Goal: Information Seeking & Learning: Find specific fact

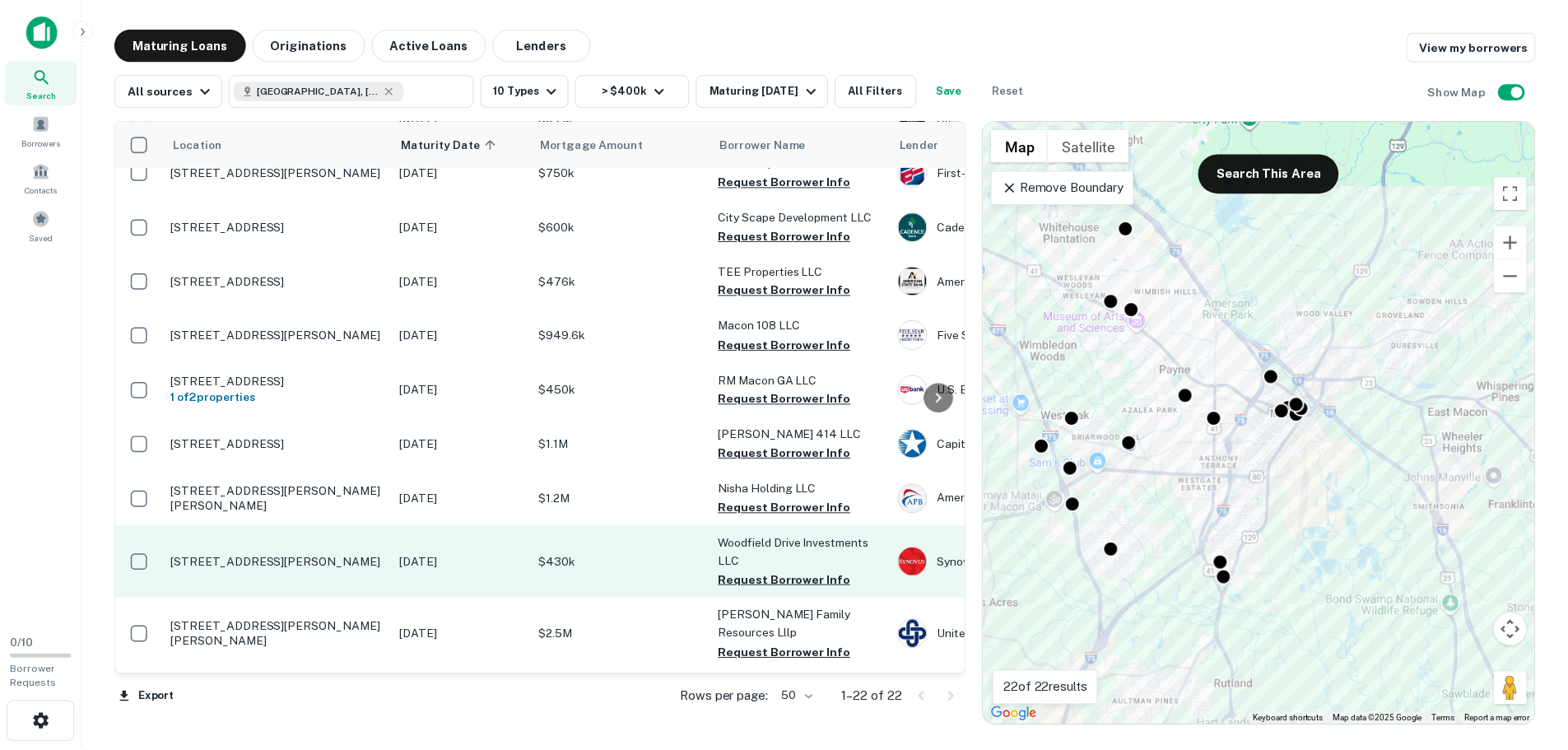
scroll to position [165, 0]
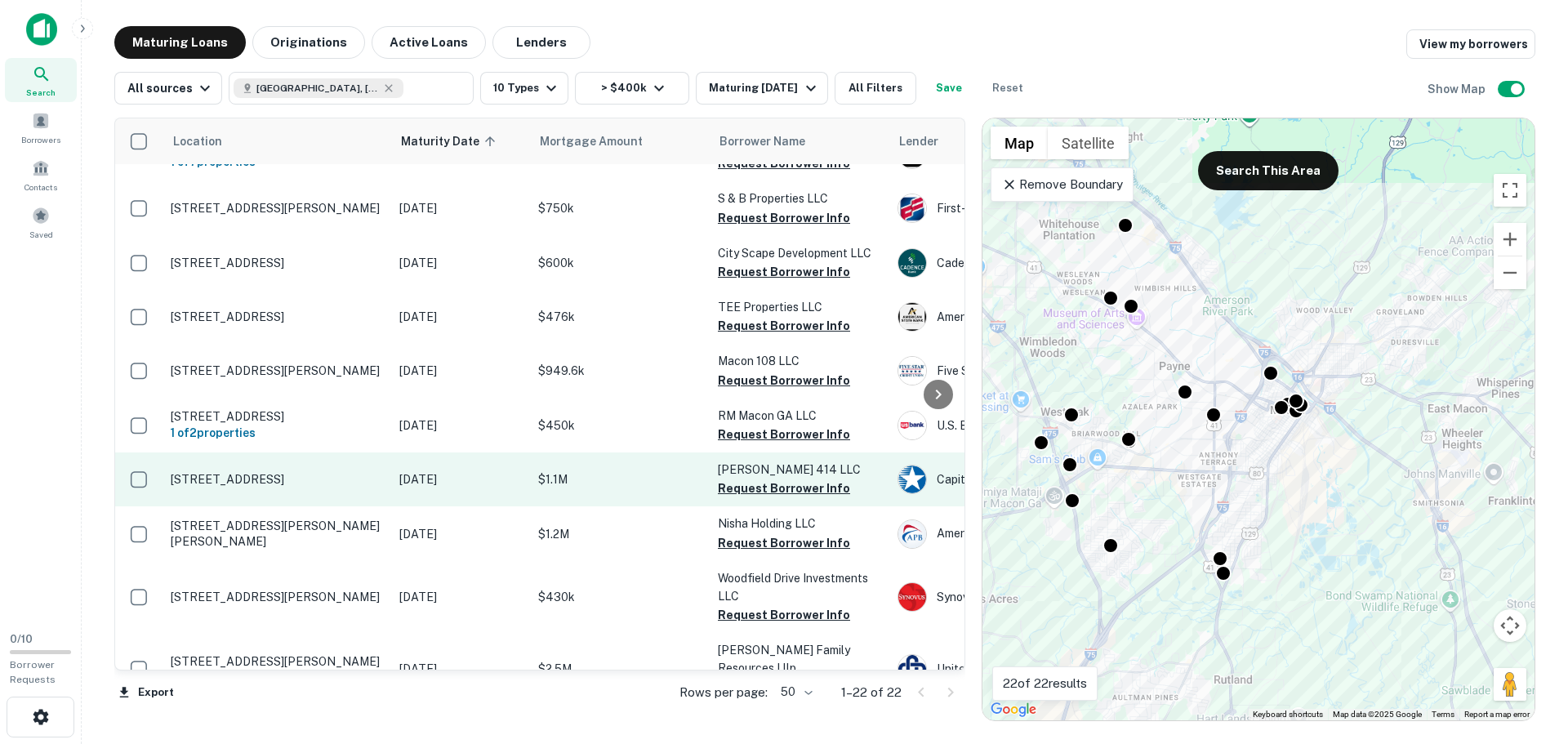
click at [280, 477] on p "[STREET_ADDRESS]" at bounding box center [276, 479] width 212 height 15
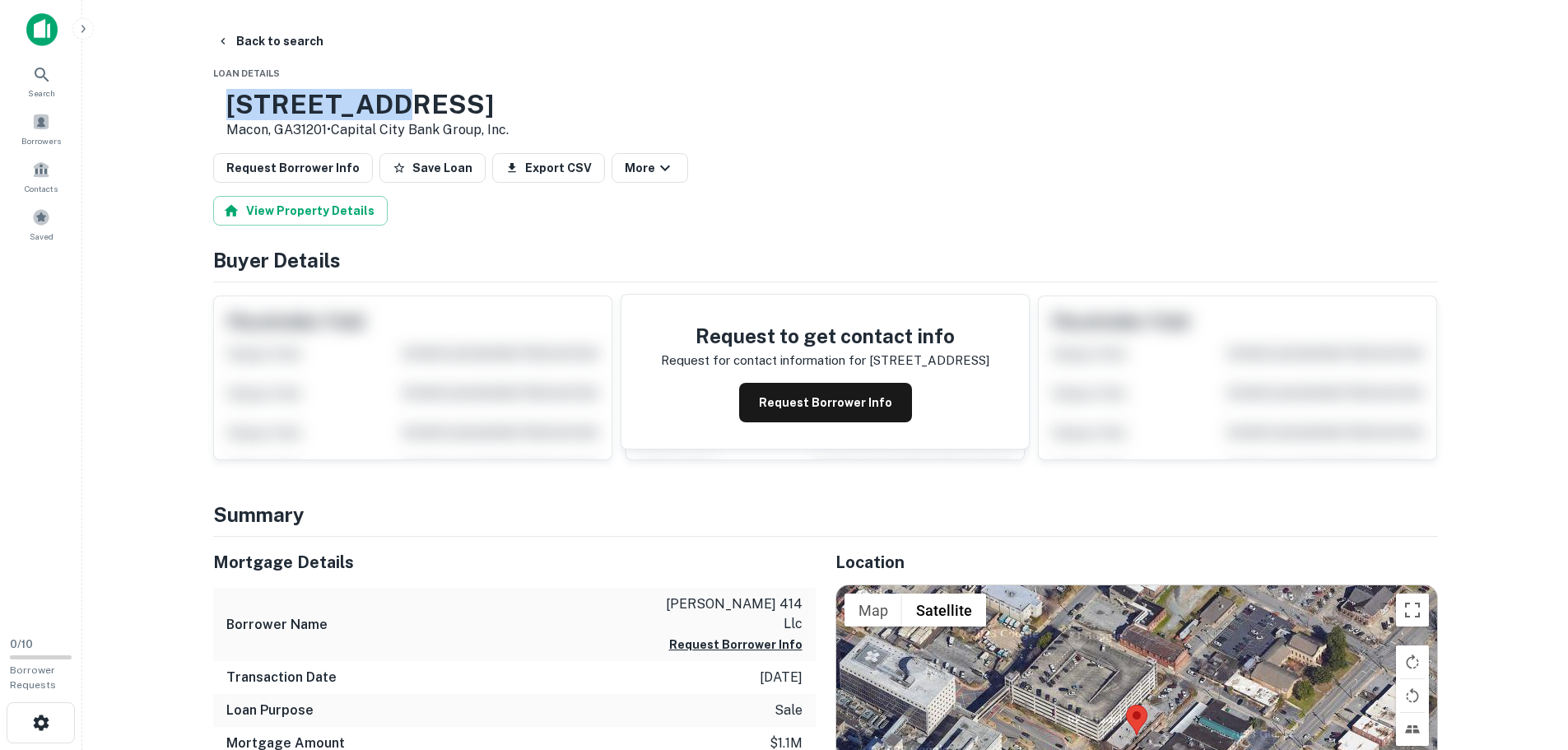
drag, startPoint x: 281, startPoint y: 104, endPoint x: 425, endPoint y: 109, distance: 144.1
click at [425, 109] on h3 "[STREET_ADDRESS]" at bounding box center [367, 104] width 282 height 31
copy h3 "[STREET_ADDRESS]"
click at [270, 42] on button "Back to search" at bounding box center [269, 41] width 120 height 29
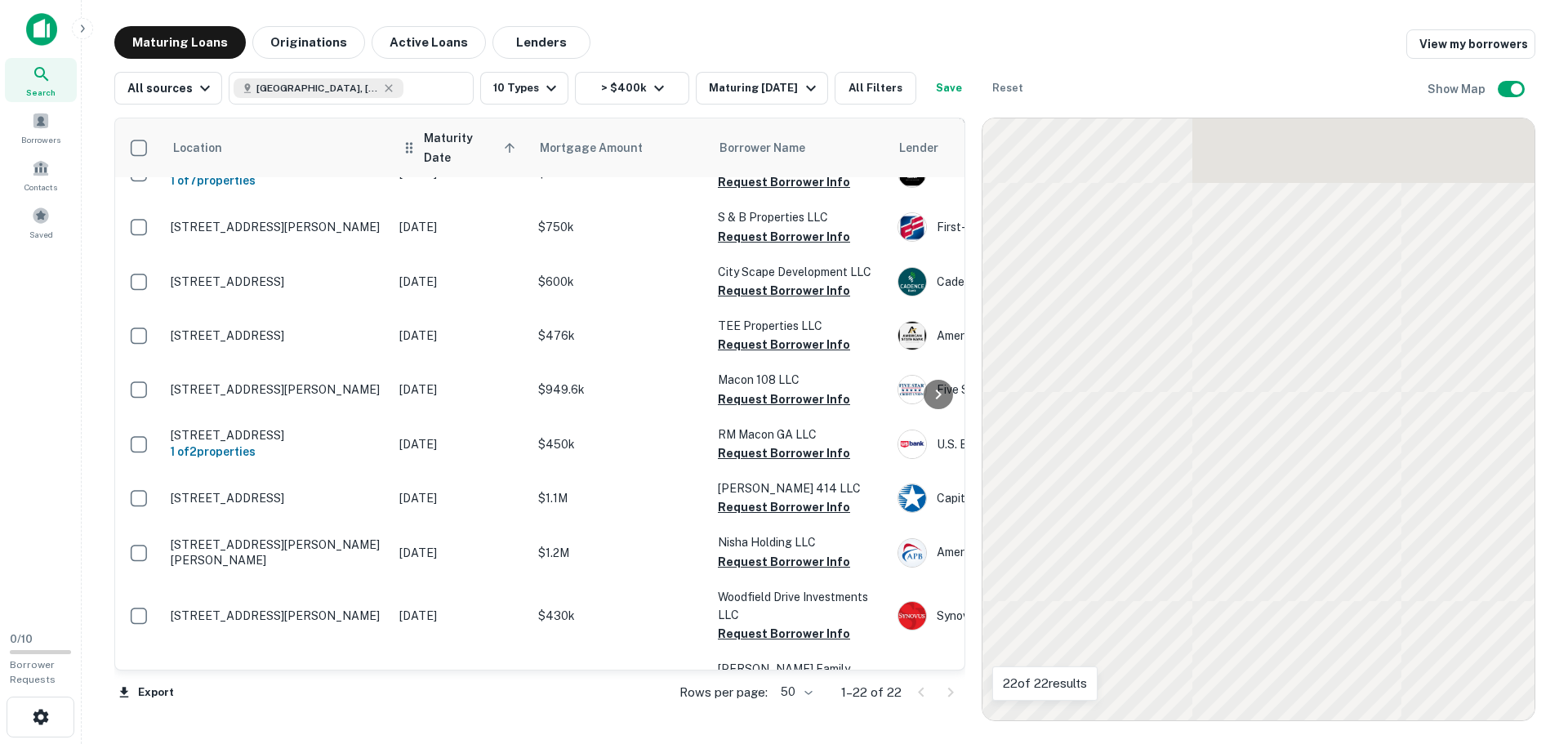
scroll to position [164, 0]
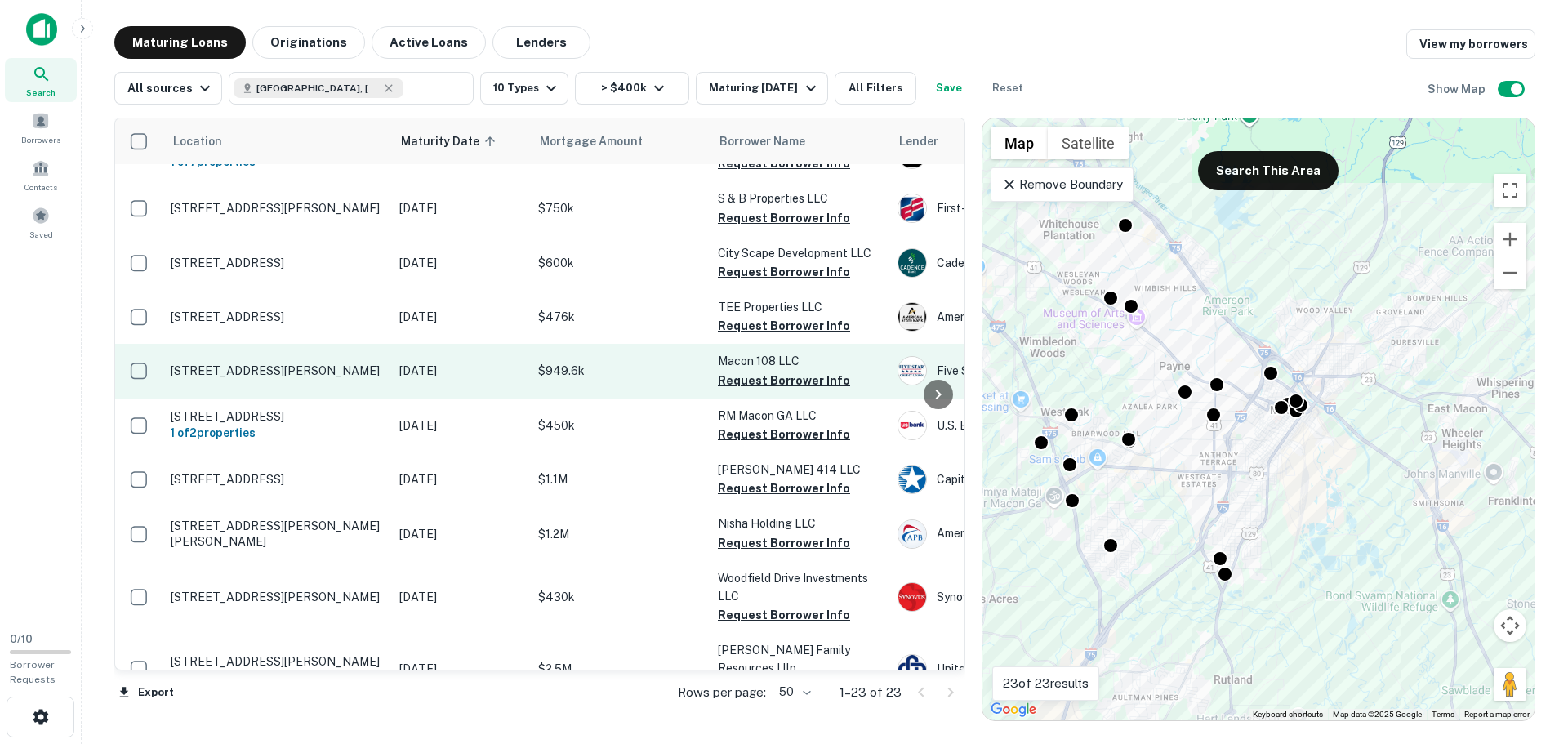
click at [238, 371] on p "[STREET_ADDRESS][PERSON_NAME]" at bounding box center [276, 370] width 212 height 15
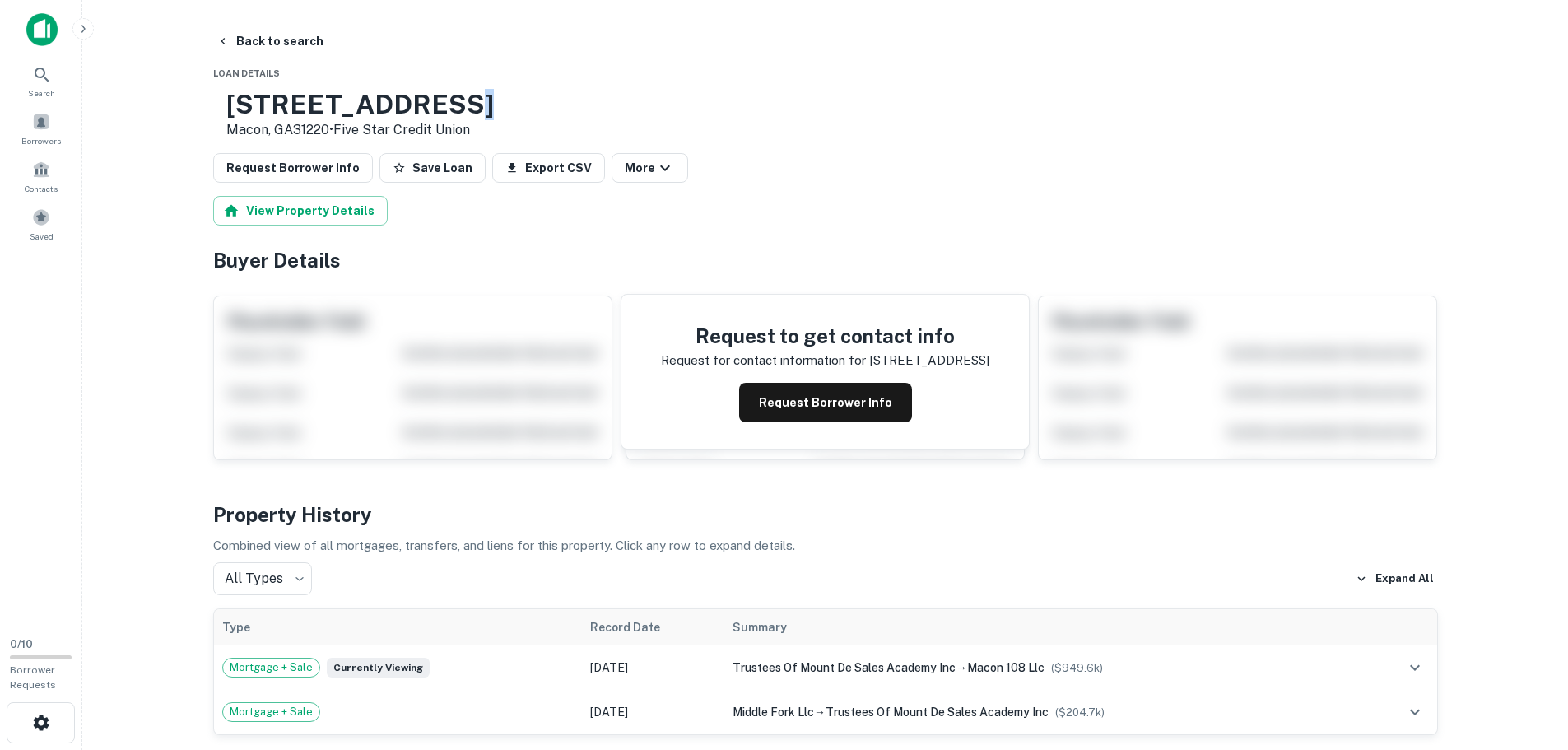
drag, startPoint x: 495, startPoint y: 107, endPoint x: 477, endPoint y: 107, distance: 18.0
click at [477, 107] on h3 "[STREET_ADDRESS]" at bounding box center [360, 104] width 268 height 31
drag, startPoint x: 381, startPoint y: 130, endPoint x: 282, endPoint y: 92, distance: 106.0
click at [282, 92] on div "[STREET_ADDRESS][PERSON_NAME] • Five Star Credit Union" at bounding box center [360, 114] width 268 height 51
copy div "[STREET_ADDRESS][PERSON_NAME]"
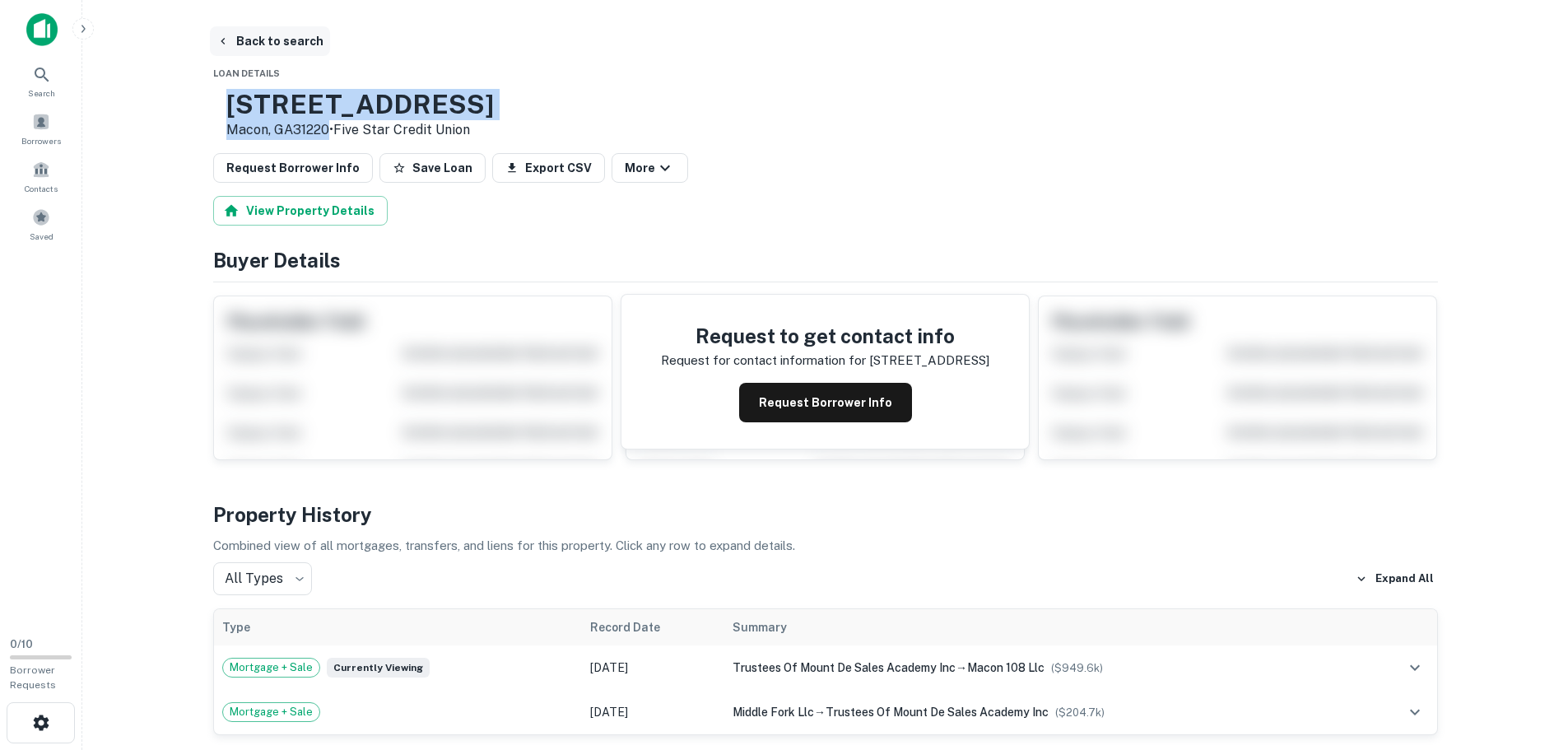
click at [300, 46] on button "Back to search" at bounding box center [269, 41] width 120 height 29
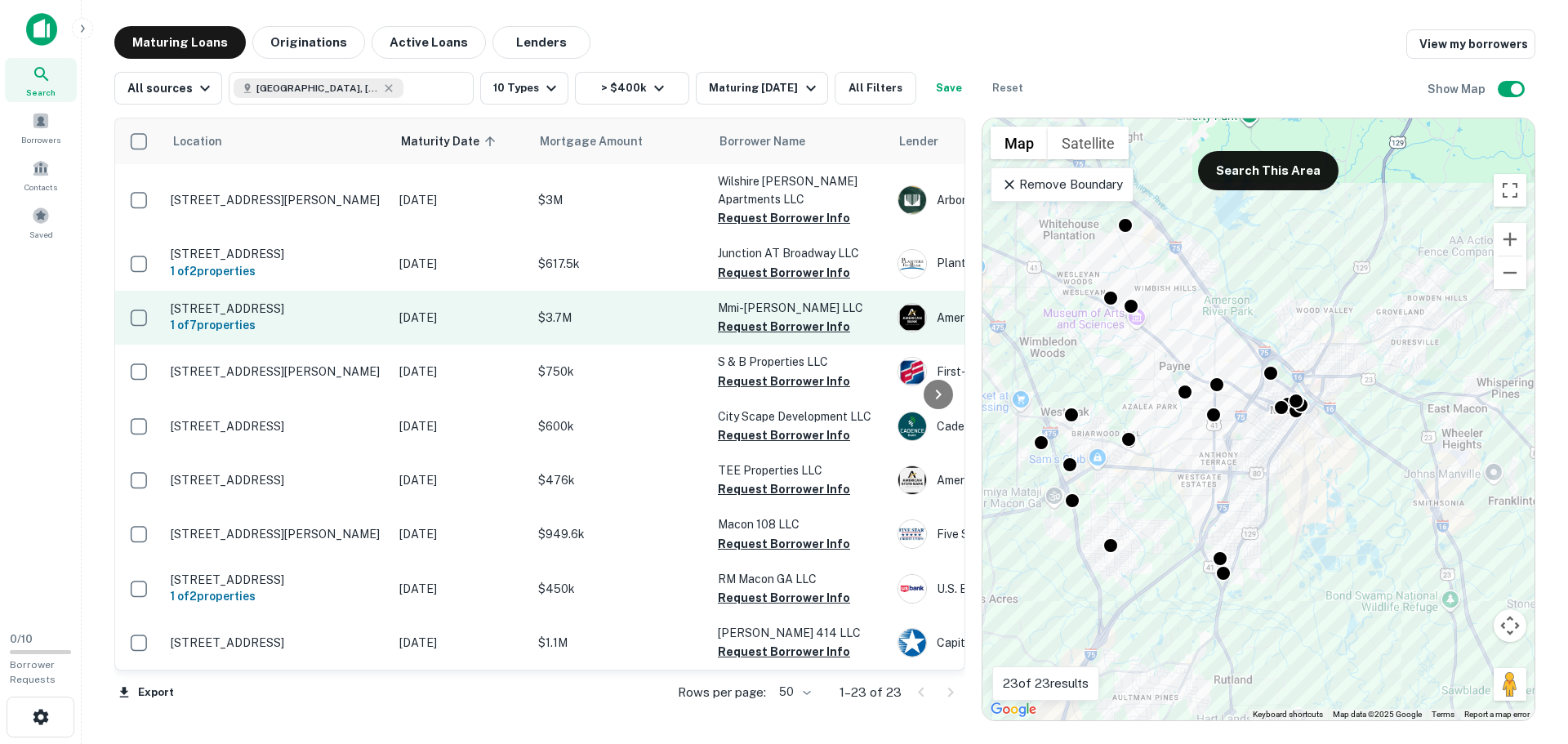
click at [254, 310] on p "[STREET_ADDRESS]" at bounding box center [276, 308] width 212 height 15
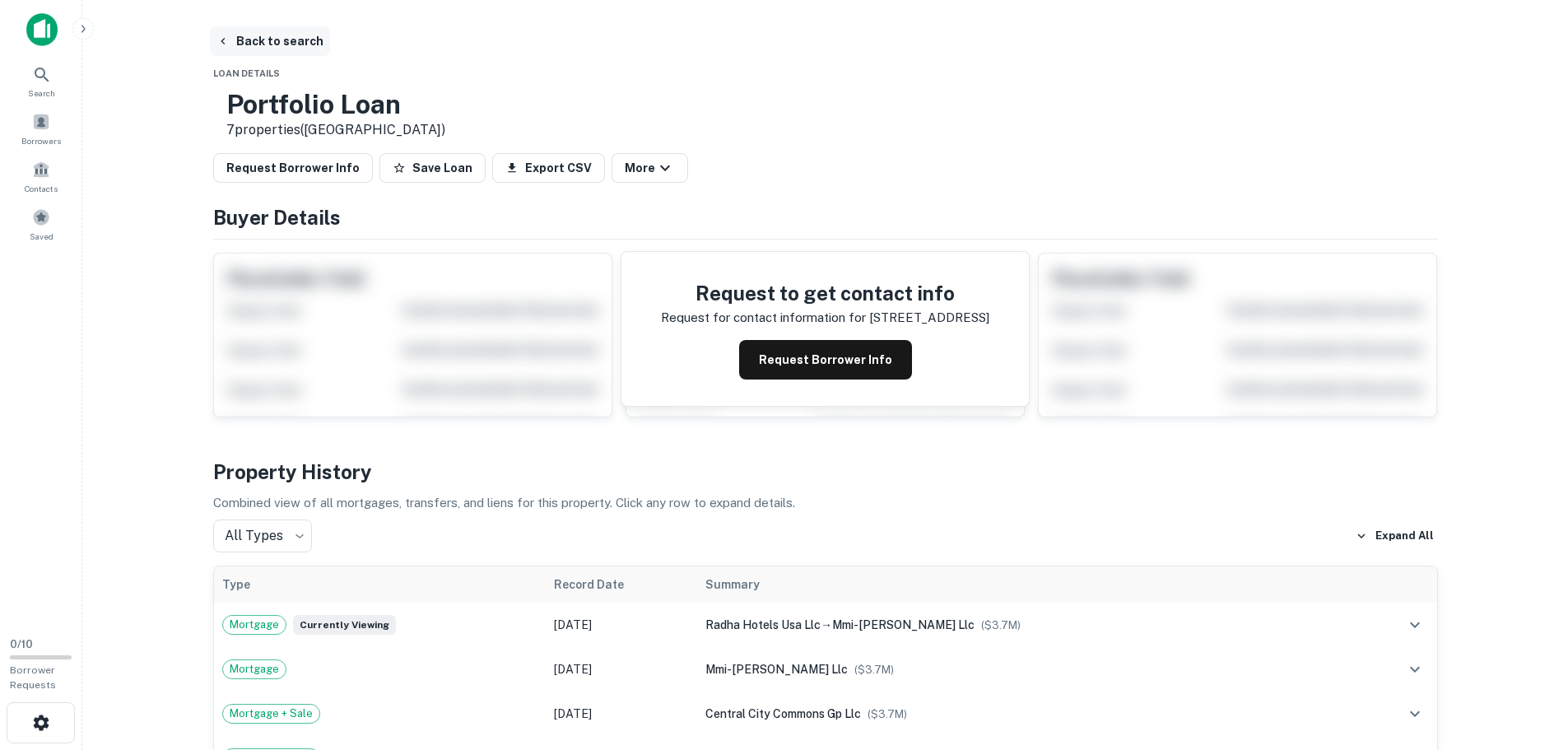
click at [234, 42] on button "Back to search" at bounding box center [269, 41] width 120 height 29
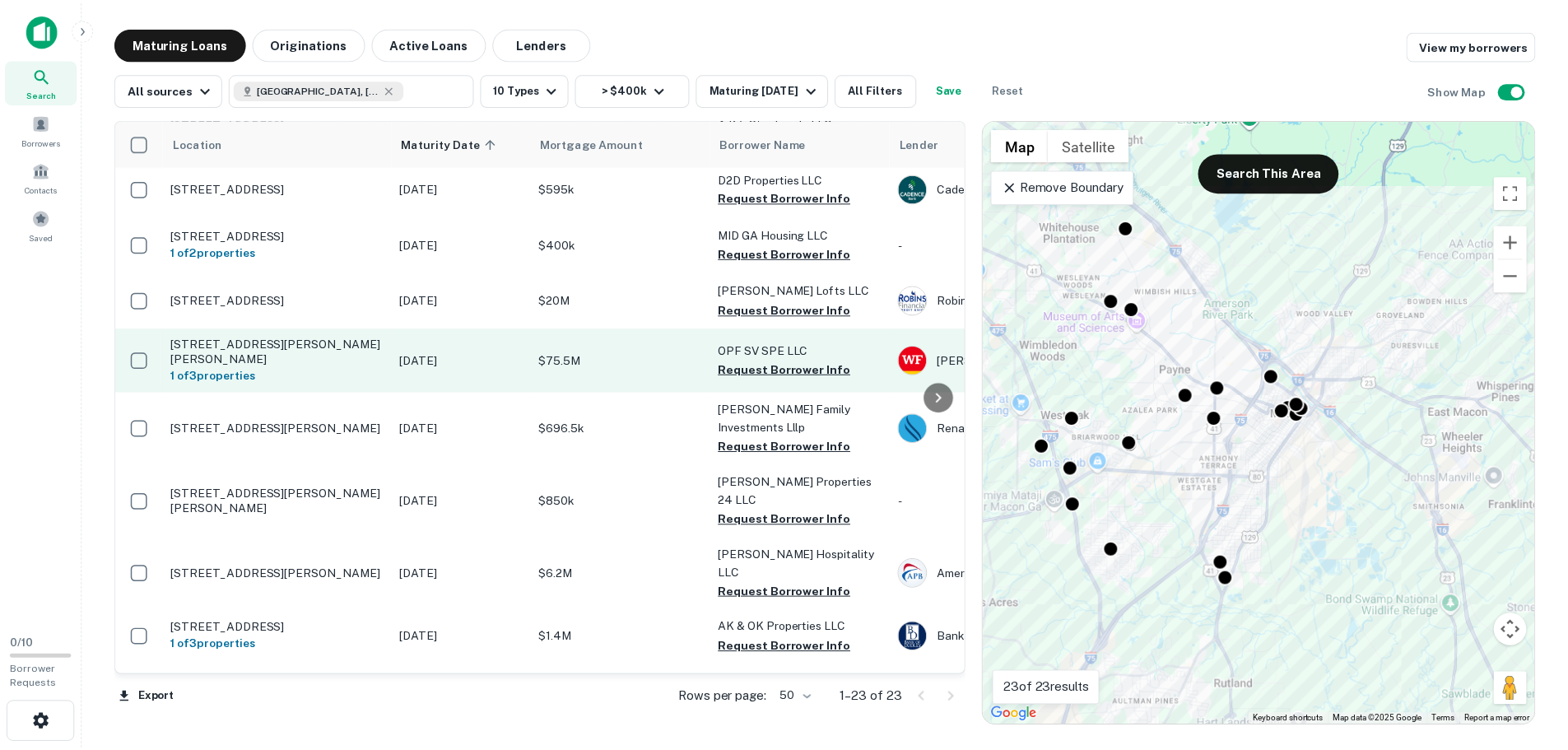
scroll to position [833, 0]
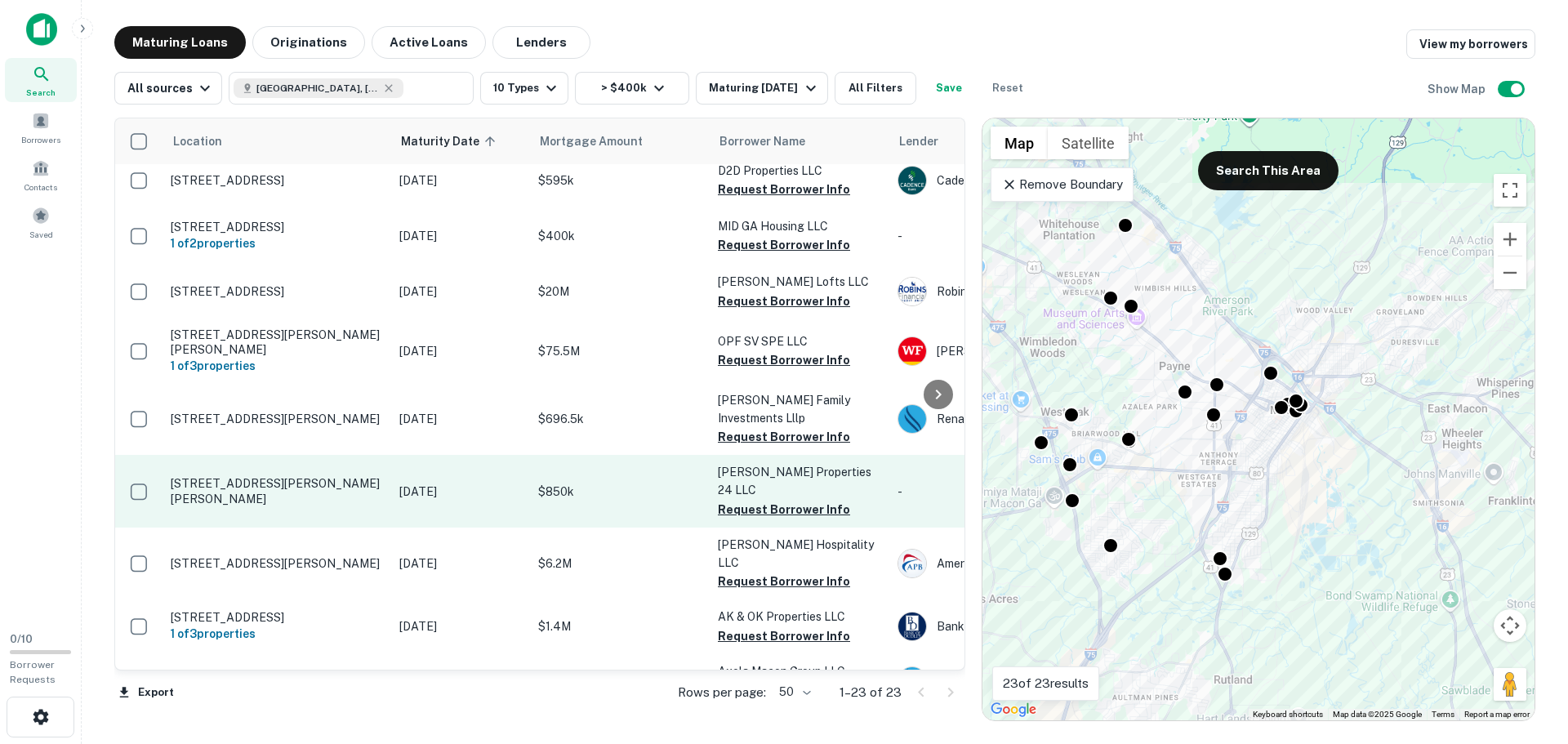
click at [265, 477] on p "[STREET_ADDRESS][PERSON_NAME][PERSON_NAME]" at bounding box center [276, 491] width 212 height 29
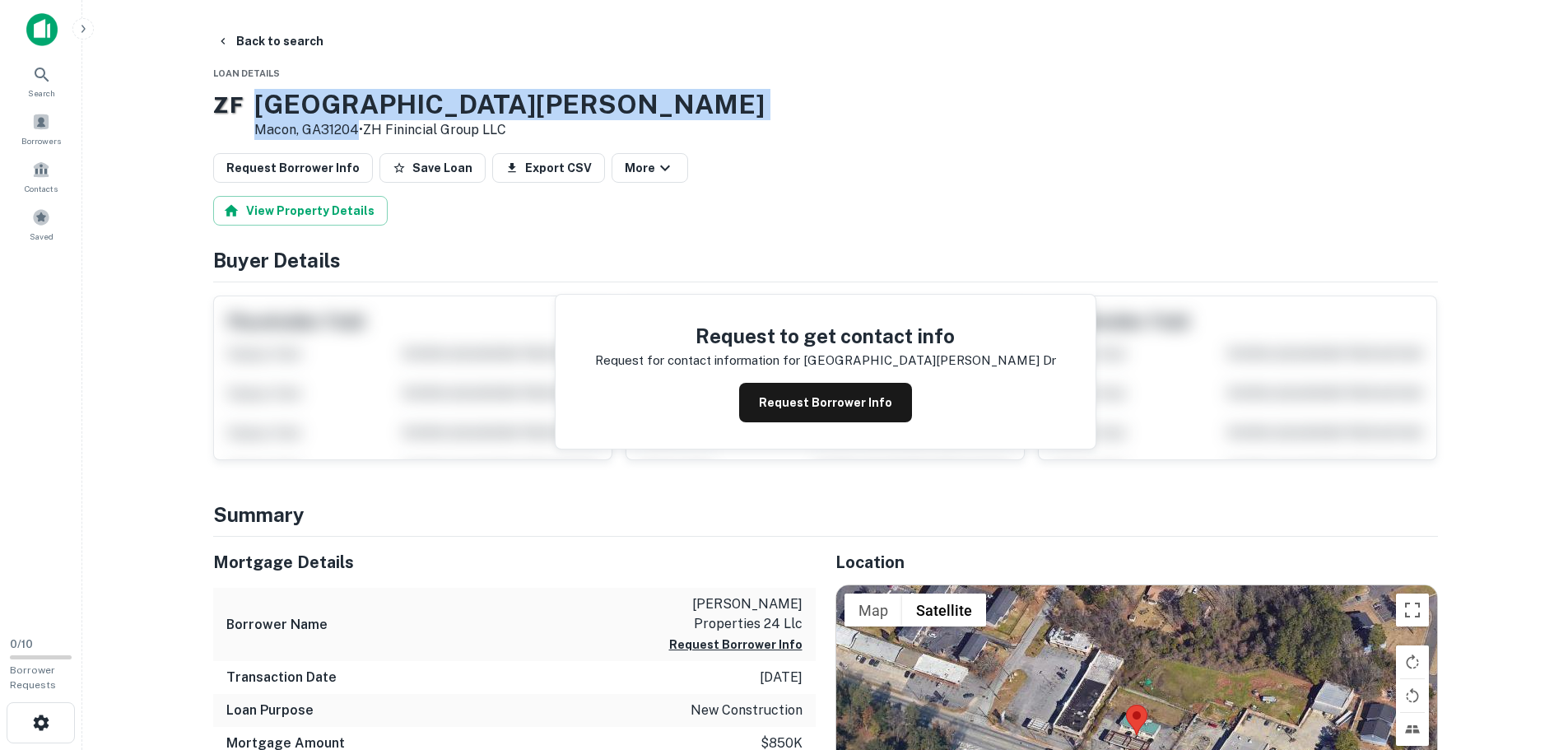
drag, startPoint x: 381, startPoint y: 130, endPoint x: 282, endPoint y: 101, distance: 103.2
click at [282, 101] on div "[STREET_ADDRESS][PERSON_NAME][PERSON_NAME] • ZH Finincial Group LLC" at bounding box center [510, 114] width 511 height 51
copy div "[STREET_ADDRESS][PERSON_NAME][PERSON_NAME]"
click at [283, 35] on button "Back to search" at bounding box center [269, 41] width 120 height 29
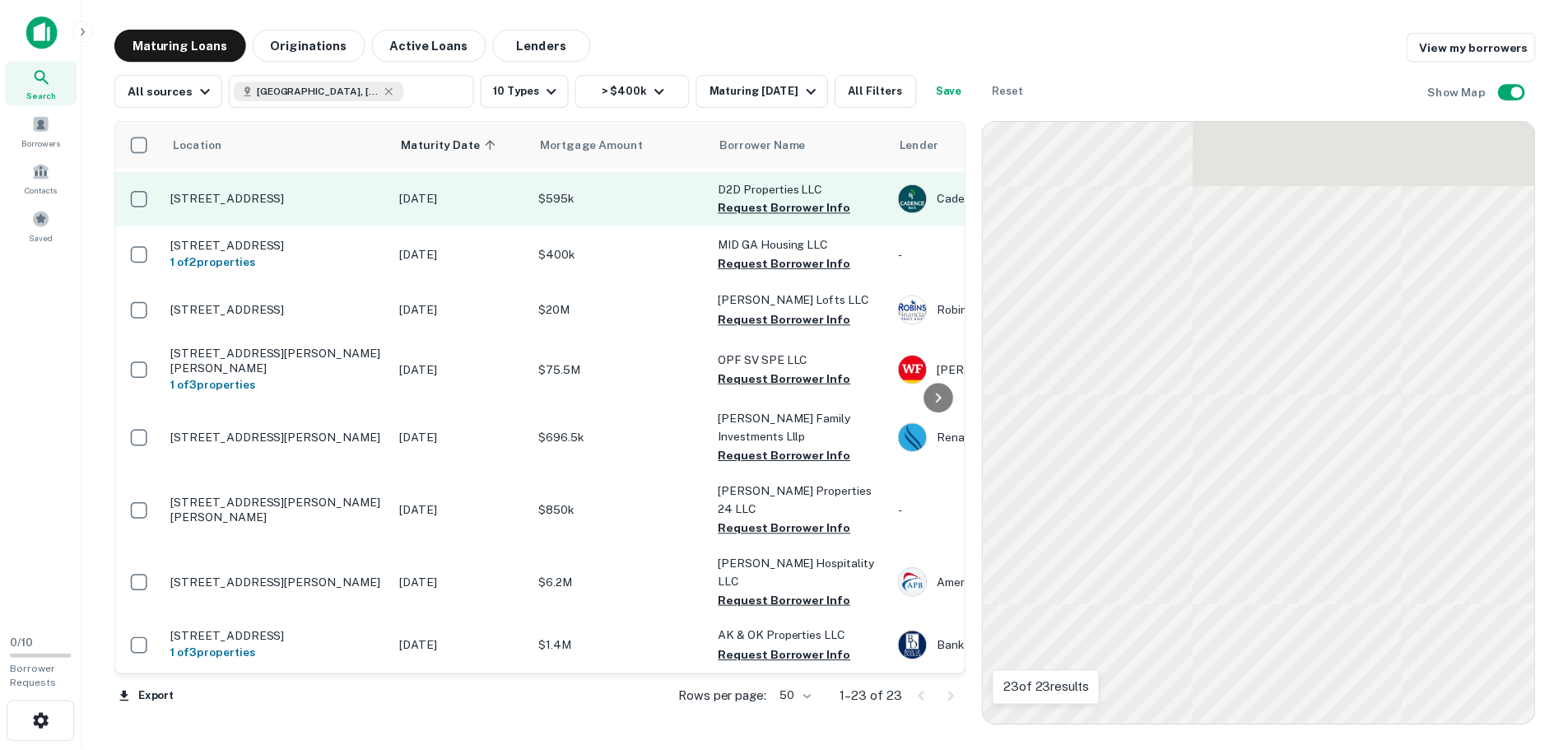
scroll to position [833, 0]
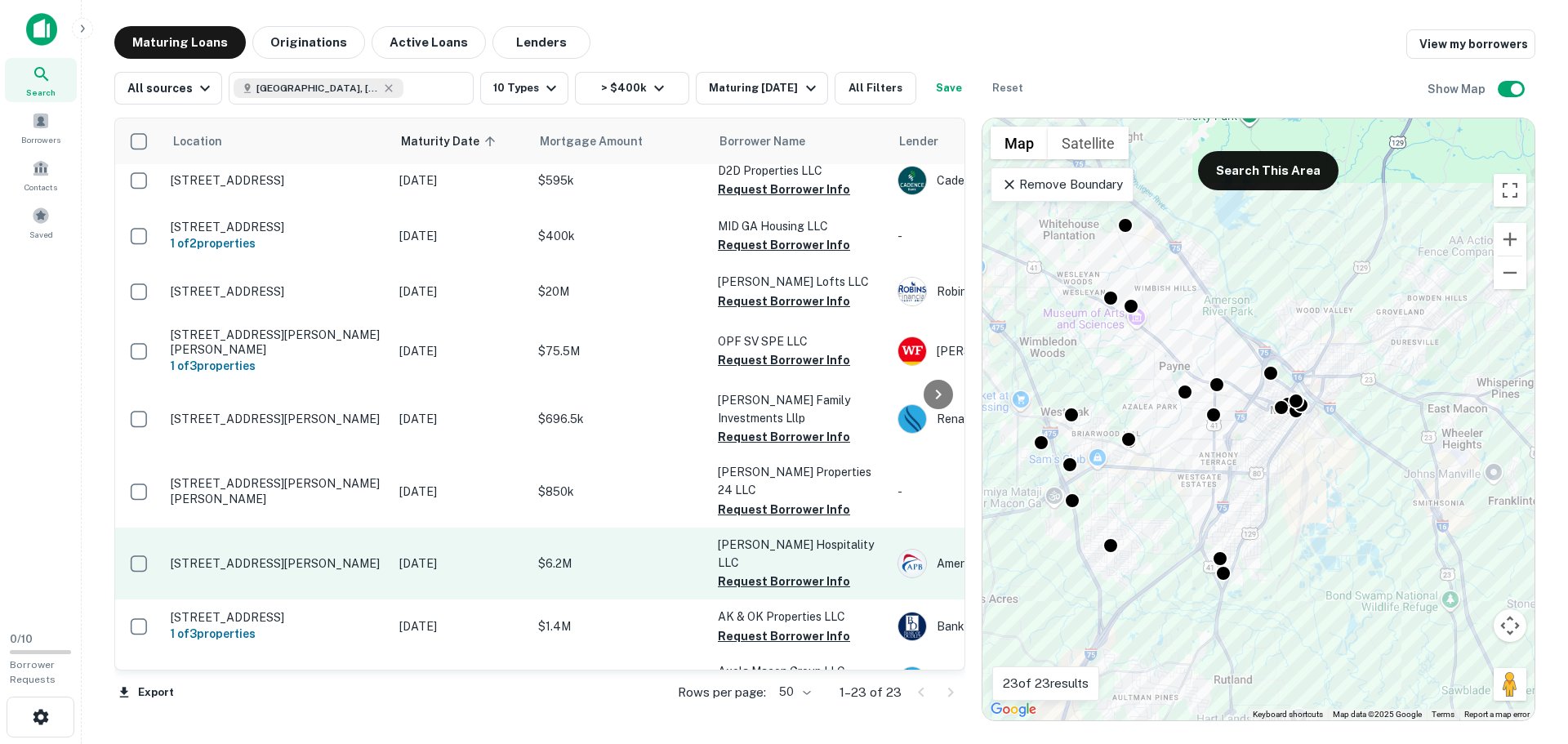
click at [242, 556] on p "[STREET_ADDRESS][PERSON_NAME]" at bounding box center [276, 563] width 212 height 15
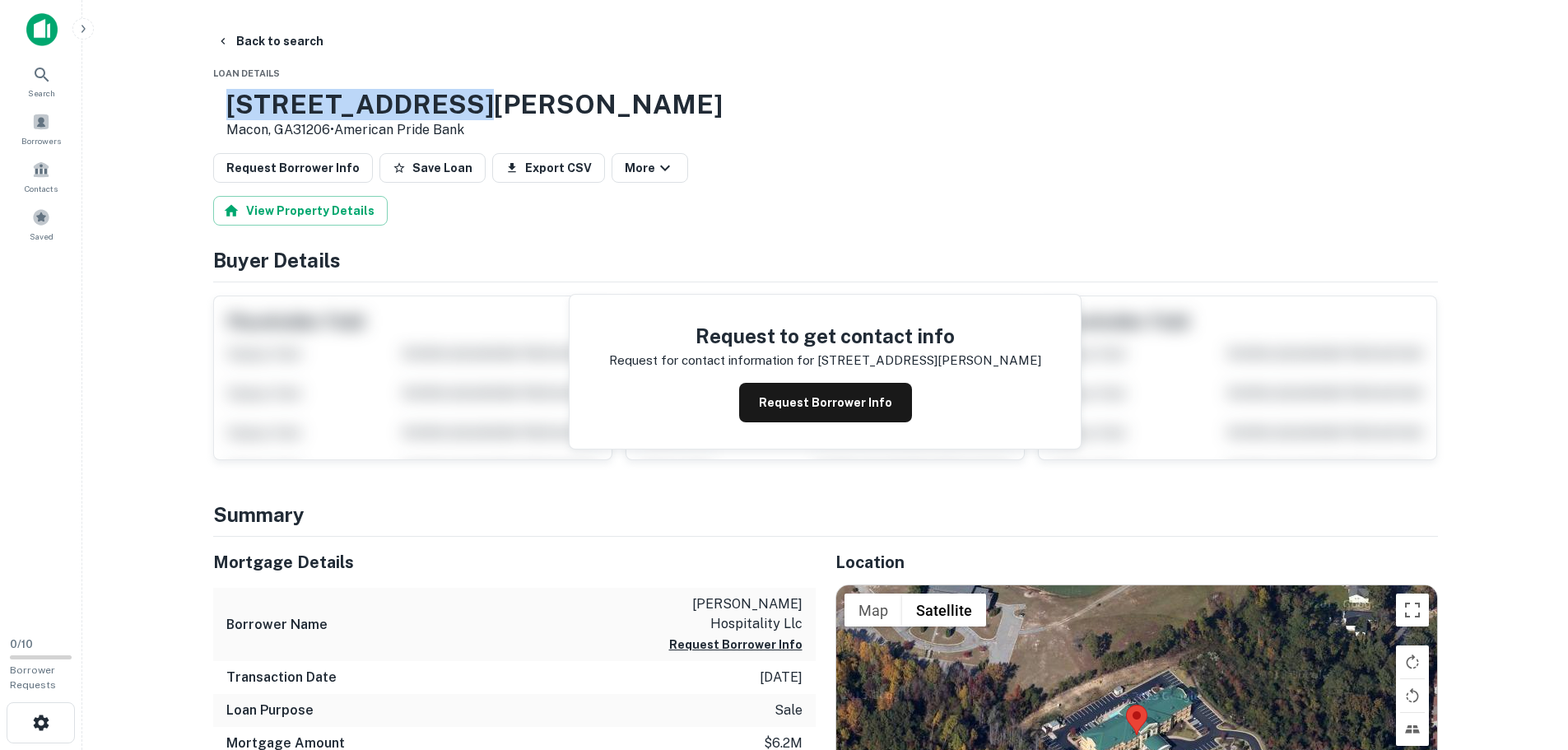
drag, startPoint x: 505, startPoint y: 107, endPoint x: 285, endPoint y: 104, distance: 220.0
click at [285, 104] on h3 "[STREET_ADDRESS][PERSON_NAME]" at bounding box center [475, 104] width 496 height 31
copy h3 "[STREET_ADDRESS][PERSON_NAME]"
click at [247, 41] on button "Back to search" at bounding box center [269, 41] width 120 height 29
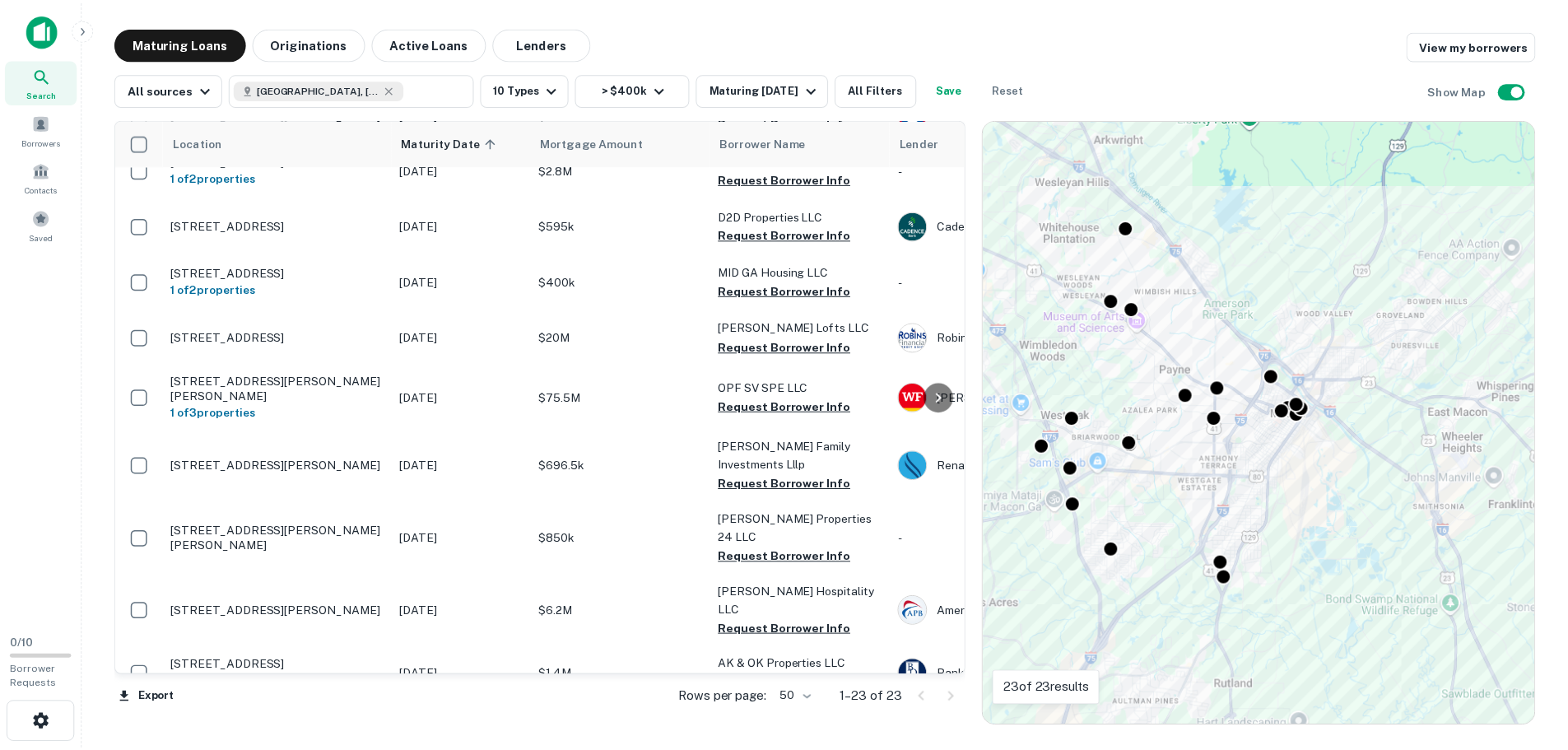
scroll to position [833, 0]
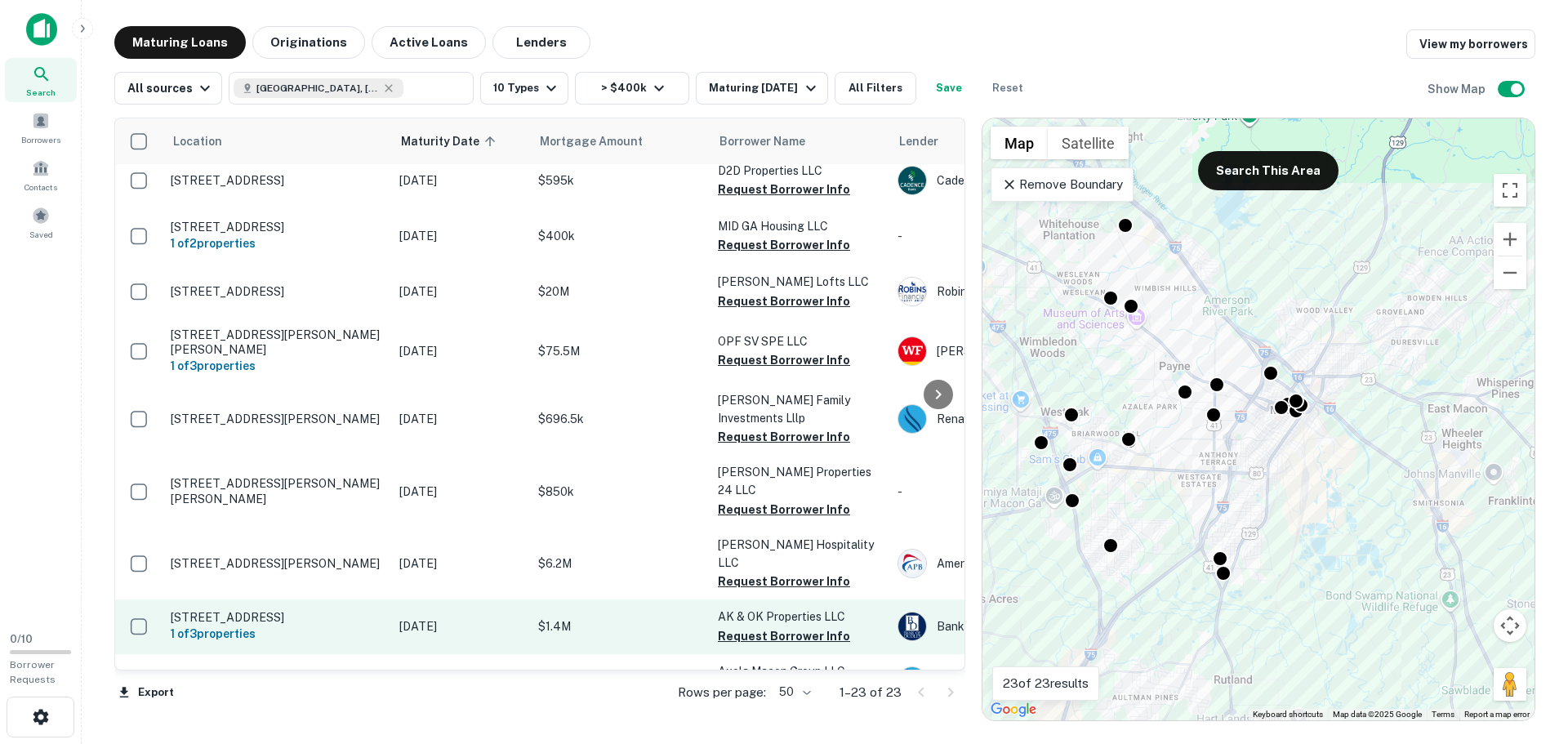
click at [355, 610] on p "[STREET_ADDRESS]" at bounding box center [276, 617] width 212 height 15
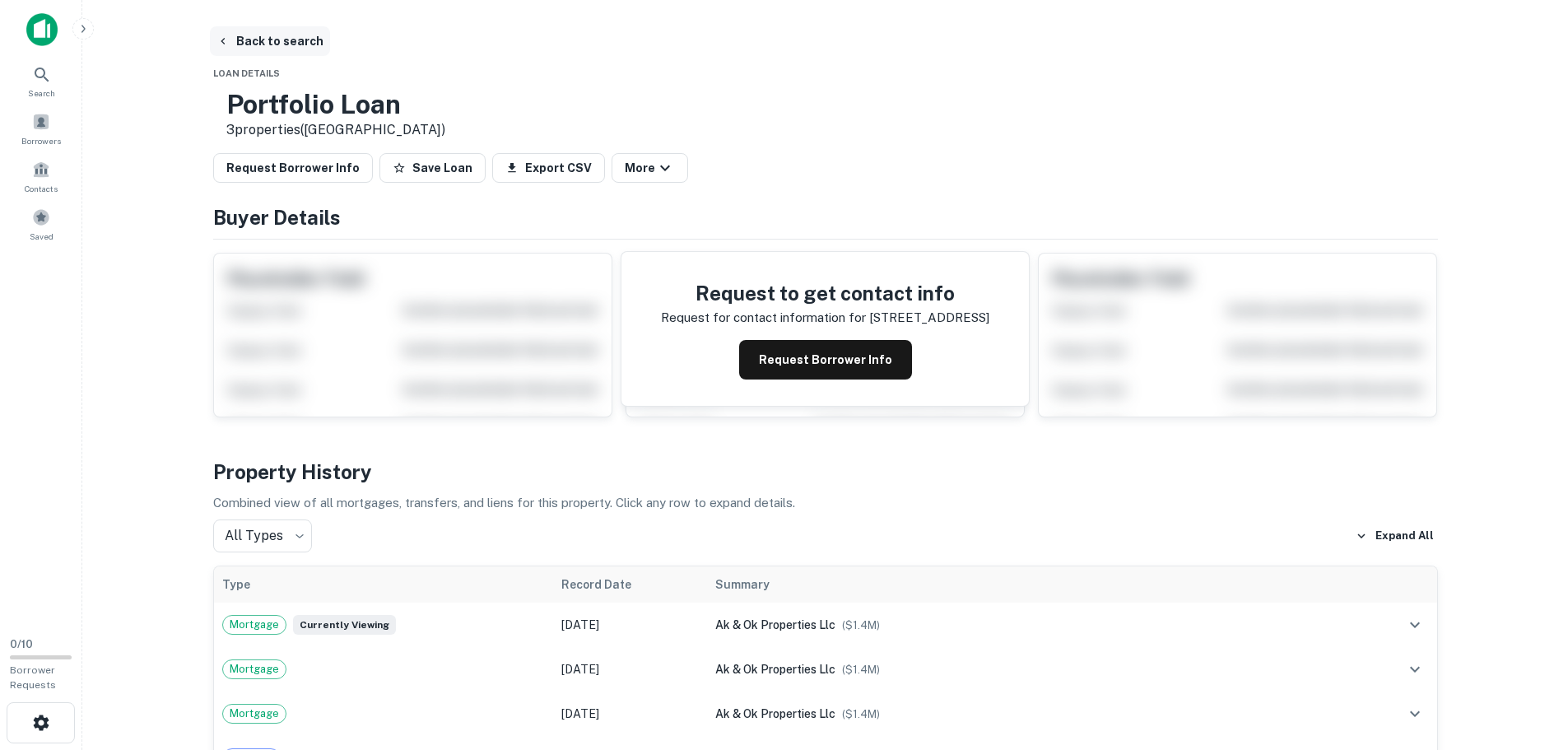
click at [245, 42] on button "Back to search" at bounding box center [269, 41] width 120 height 29
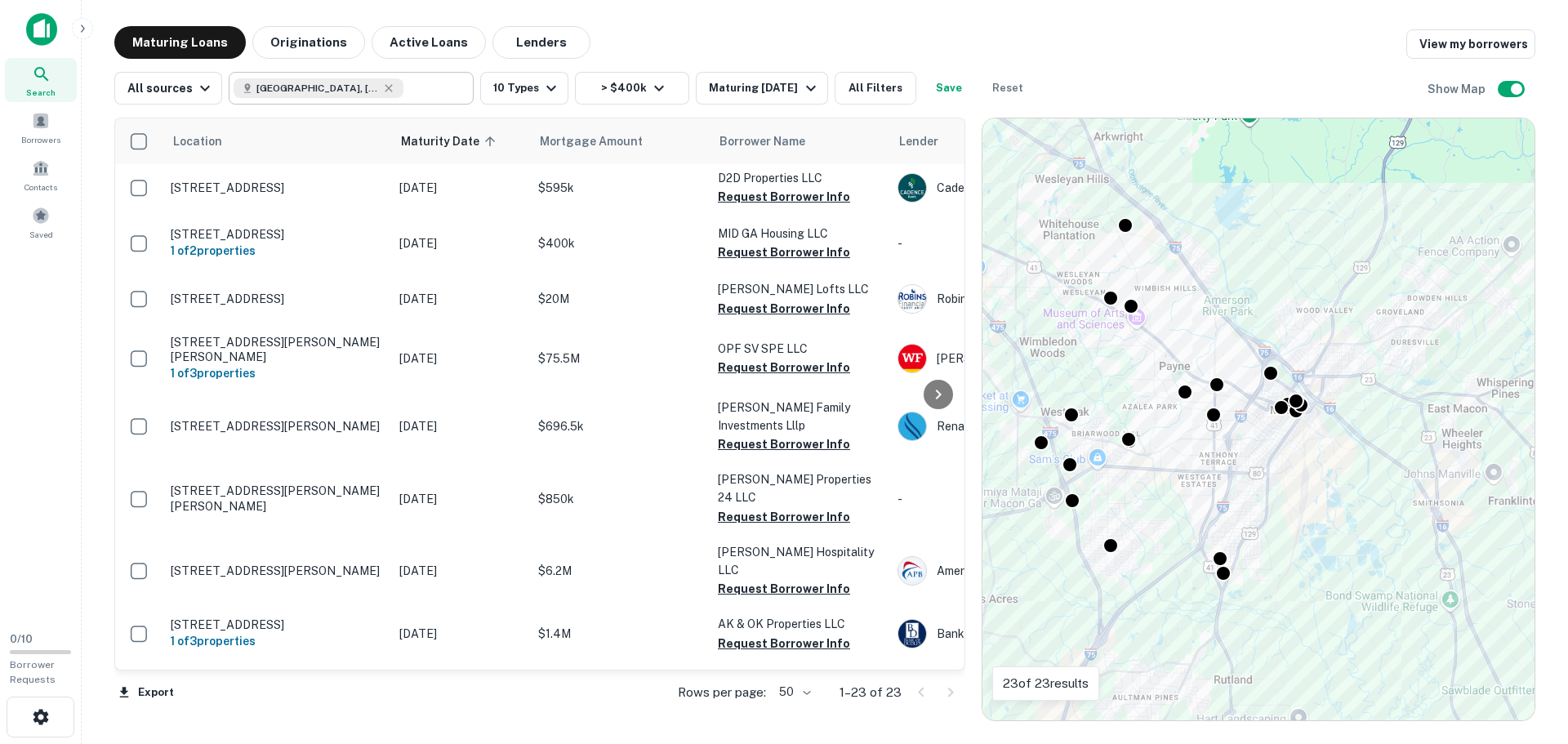
scroll to position [826, 0]
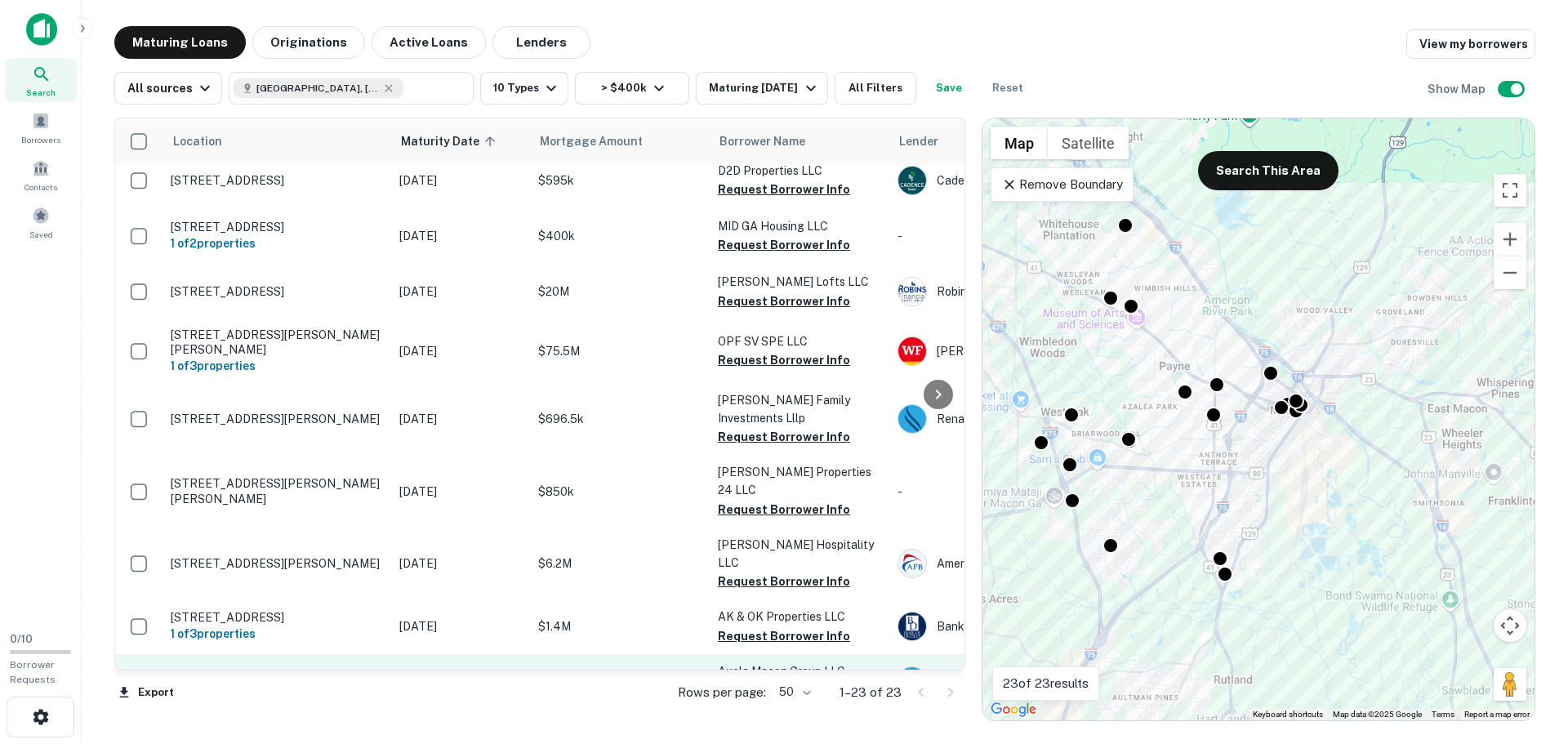
click at [247, 674] on p "[STREET_ADDRESS][PERSON_NAME]" at bounding box center [276, 681] width 212 height 15
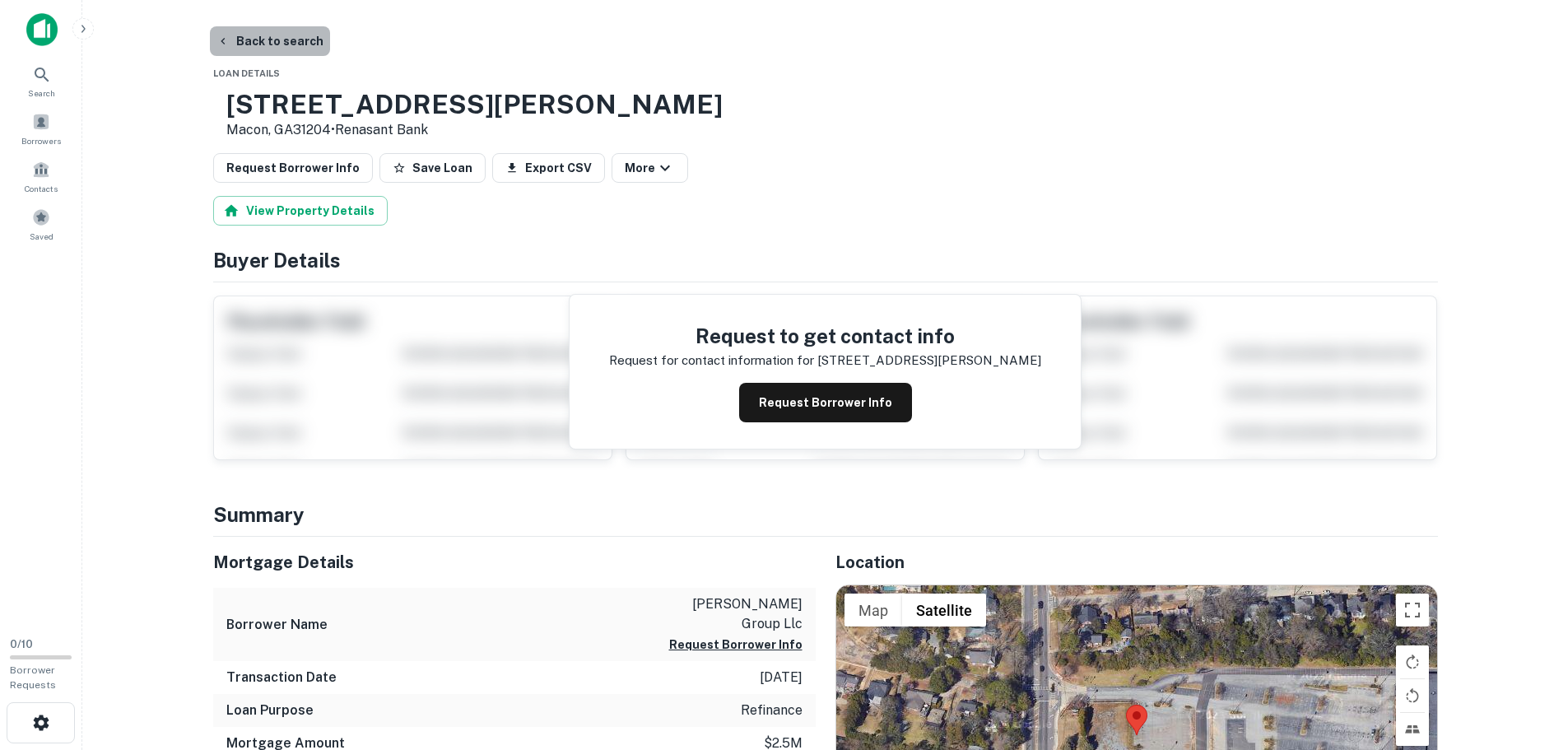
click at [292, 46] on button "Back to search" at bounding box center [269, 41] width 120 height 29
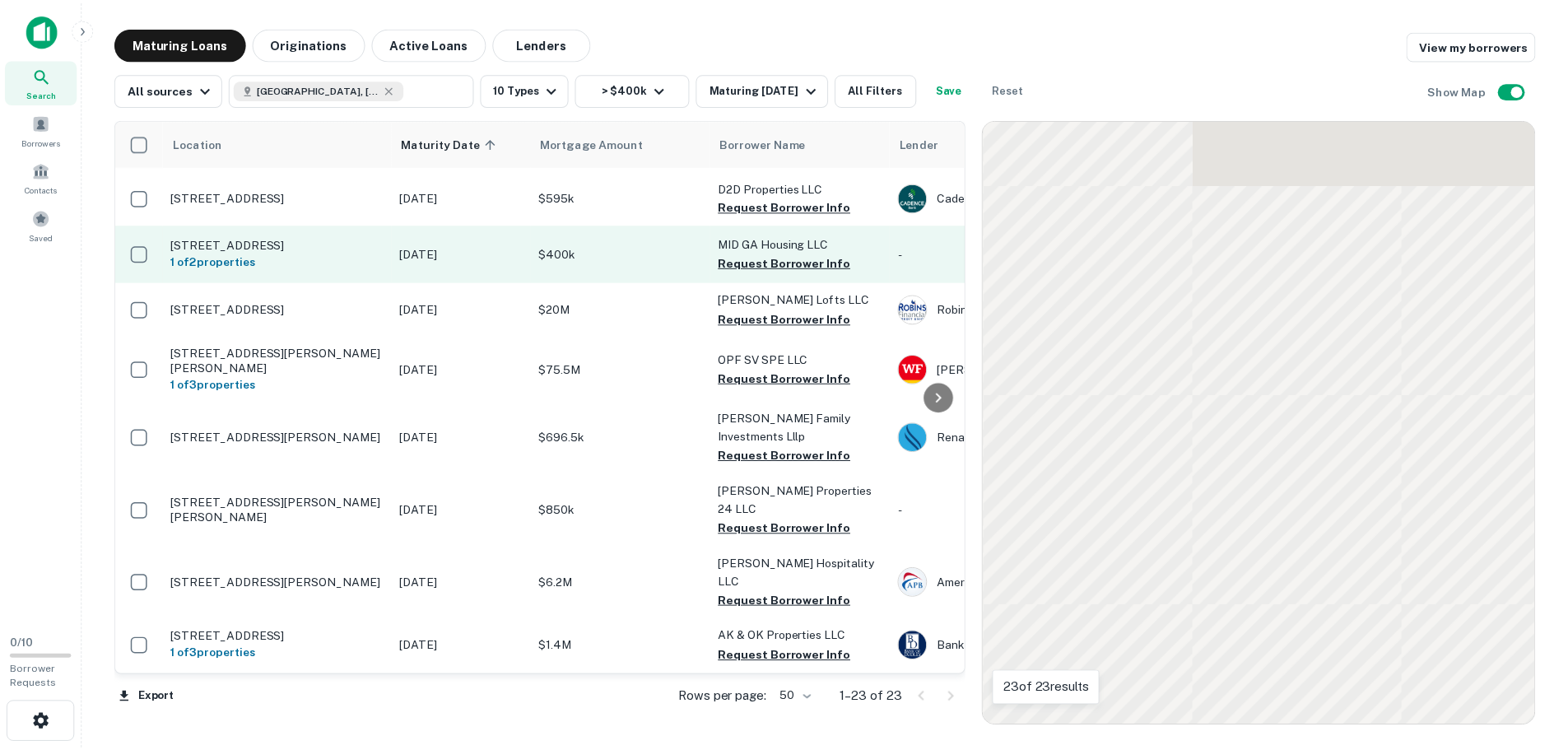
scroll to position [833, 0]
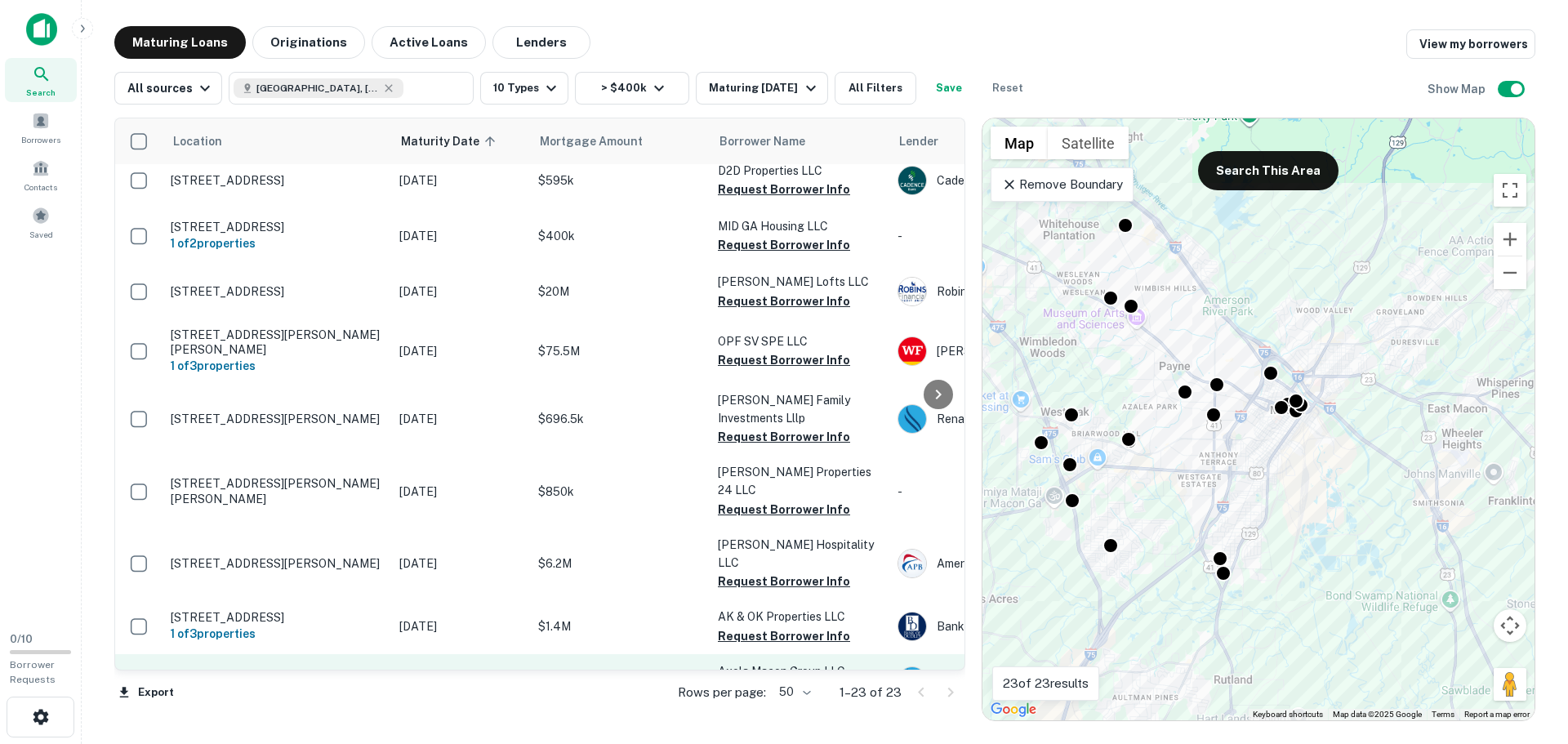
click at [347, 674] on p "[STREET_ADDRESS][PERSON_NAME]" at bounding box center [276, 681] width 212 height 15
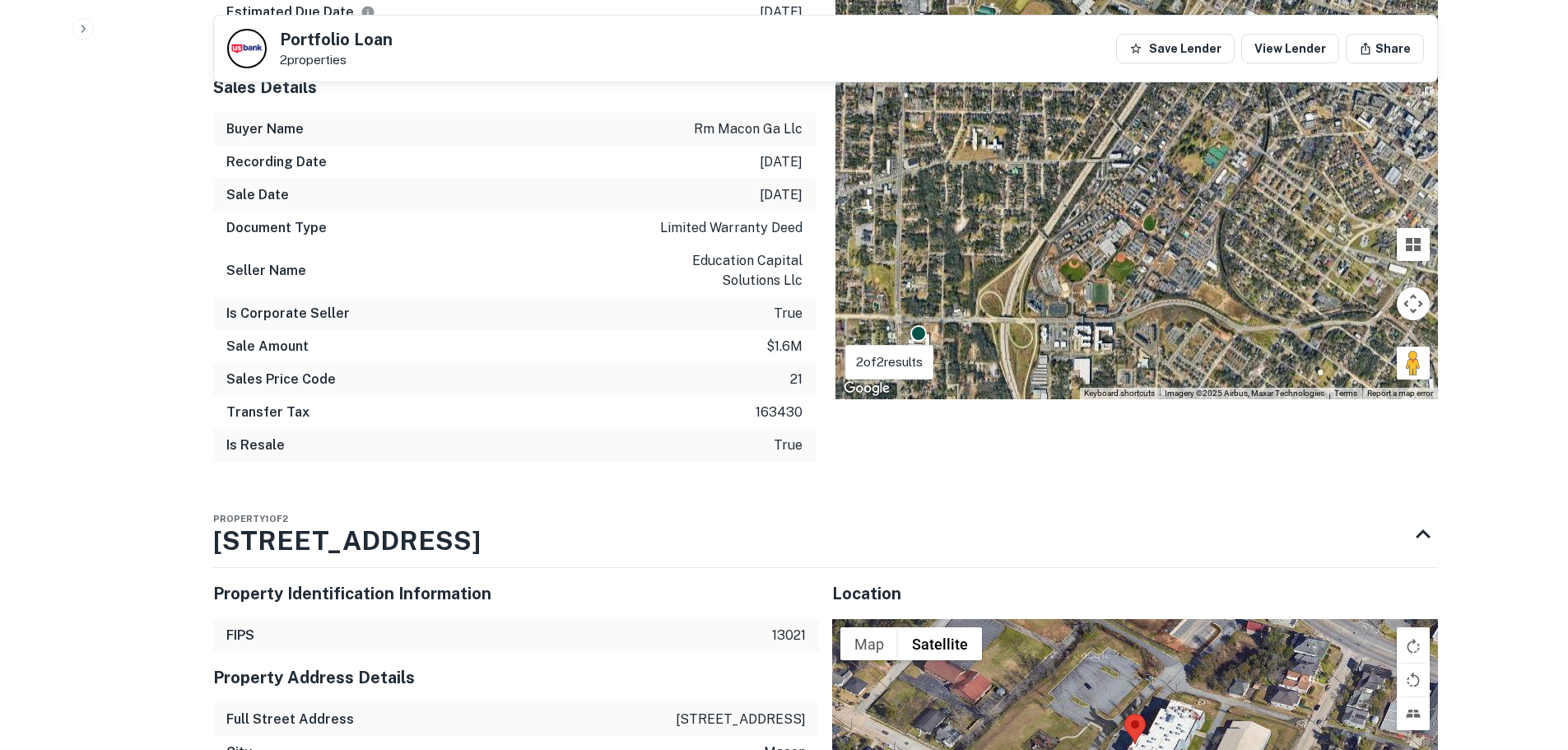
scroll to position [1152, 0]
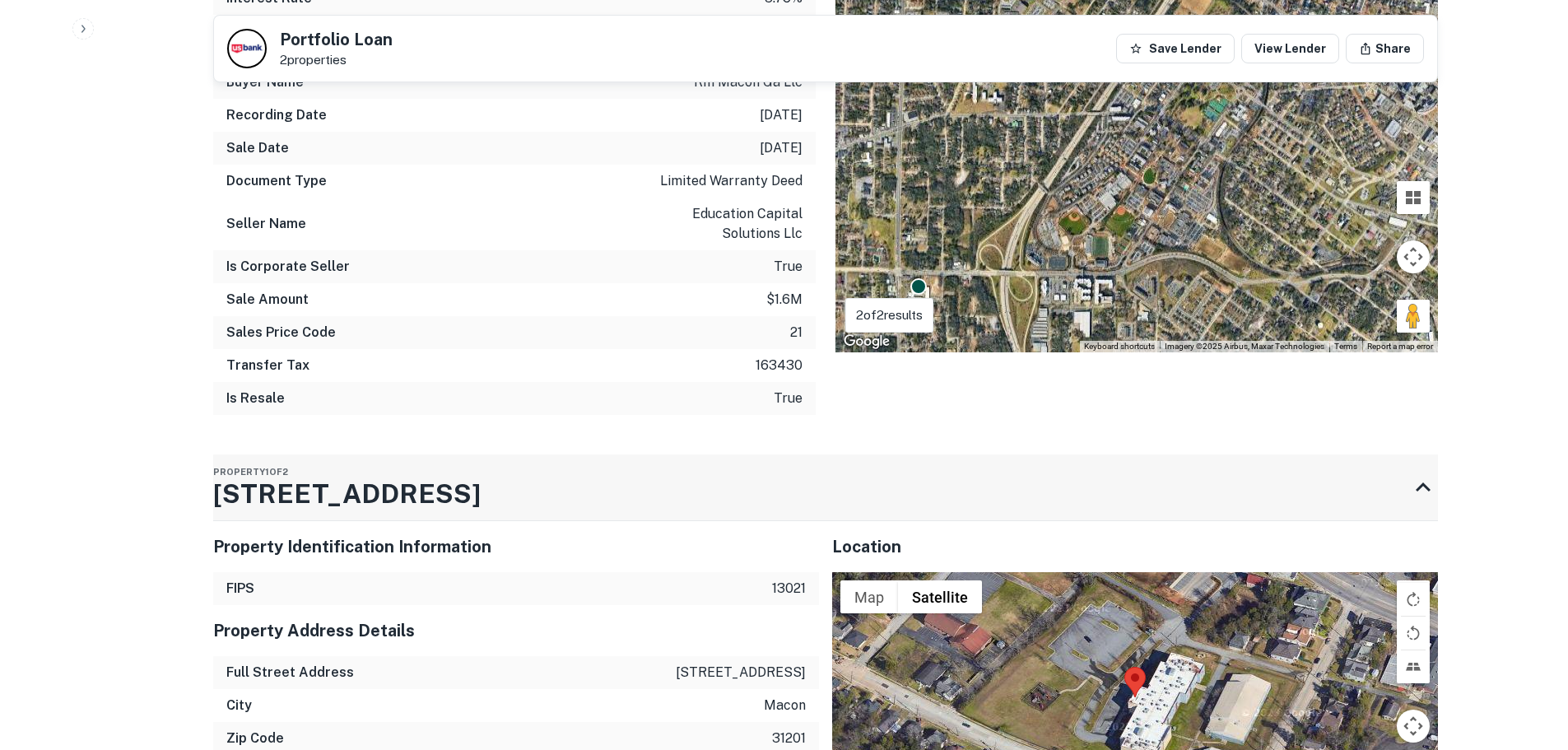
click at [363, 502] on h3 "[STREET_ADDRESS]" at bounding box center [347, 494] width 268 height 39
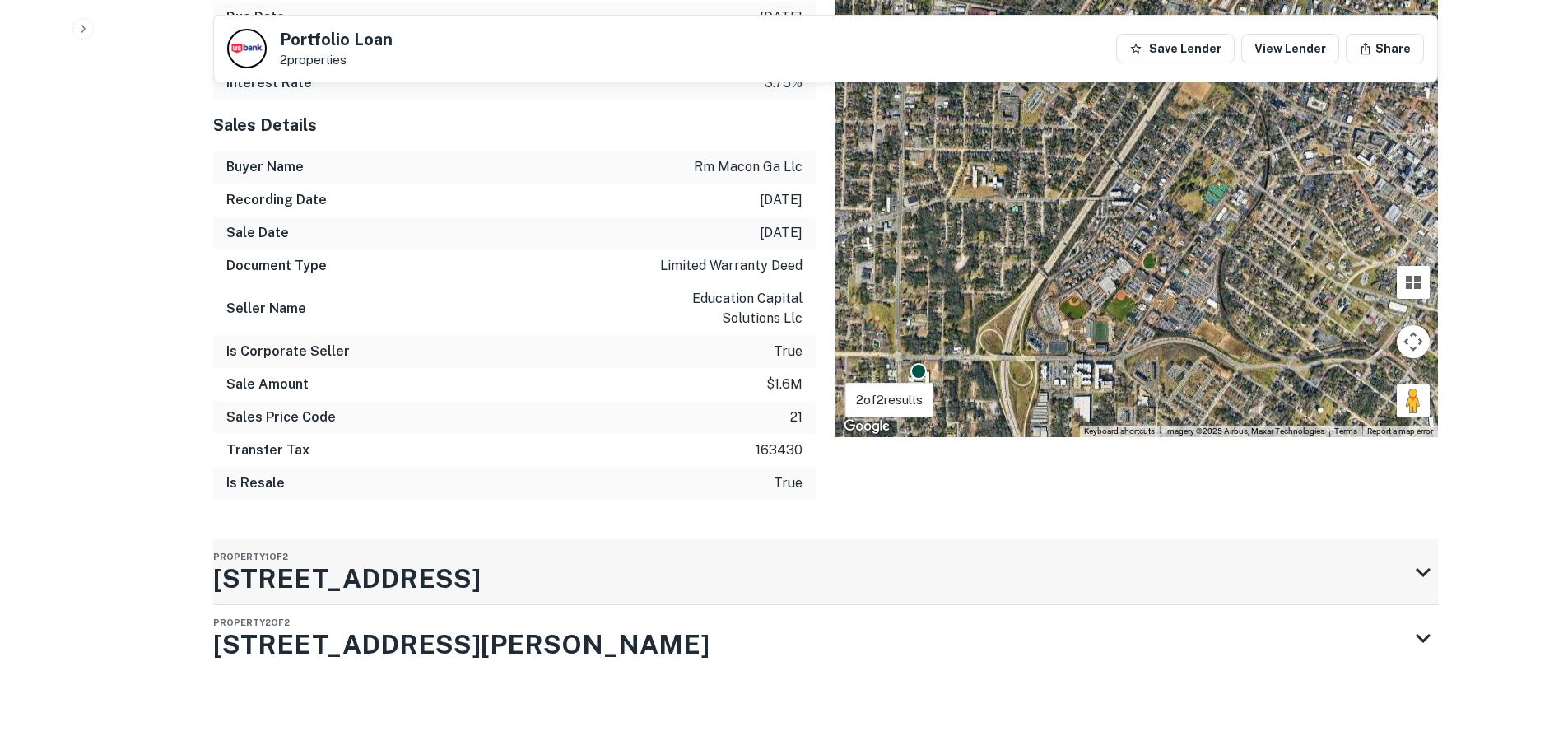
scroll to position [1068, 0]
click at [365, 573] on h3 "[STREET_ADDRESS]" at bounding box center [347, 579] width 268 height 39
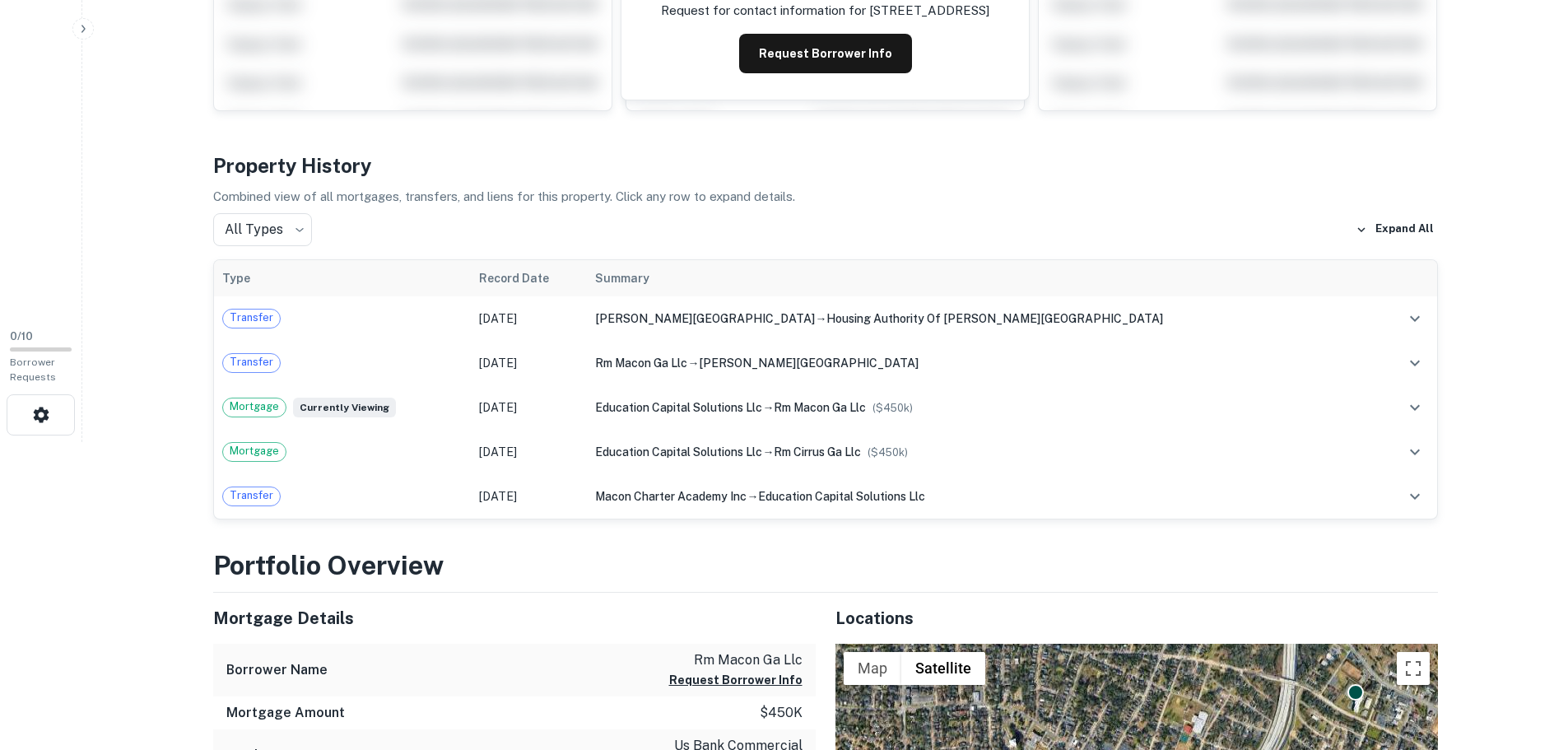
scroll to position [0, 0]
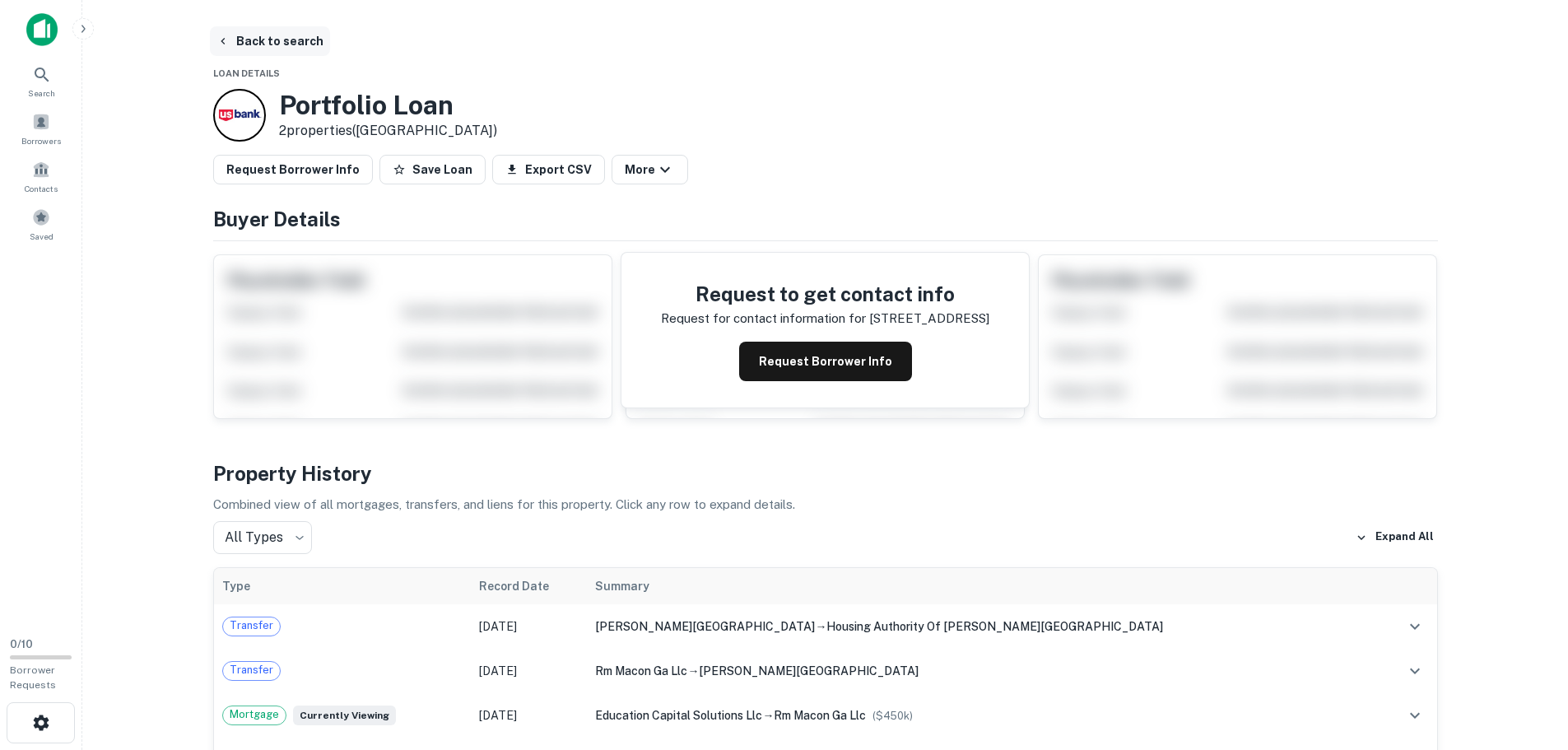
click at [275, 39] on button "Back to search" at bounding box center [269, 41] width 120 height 29
click at [263, 42] on button "Back to search" at bounding box center [269, 41] width 120 height 29
